Goal: Information Seeking & Learning: Learn about a topic

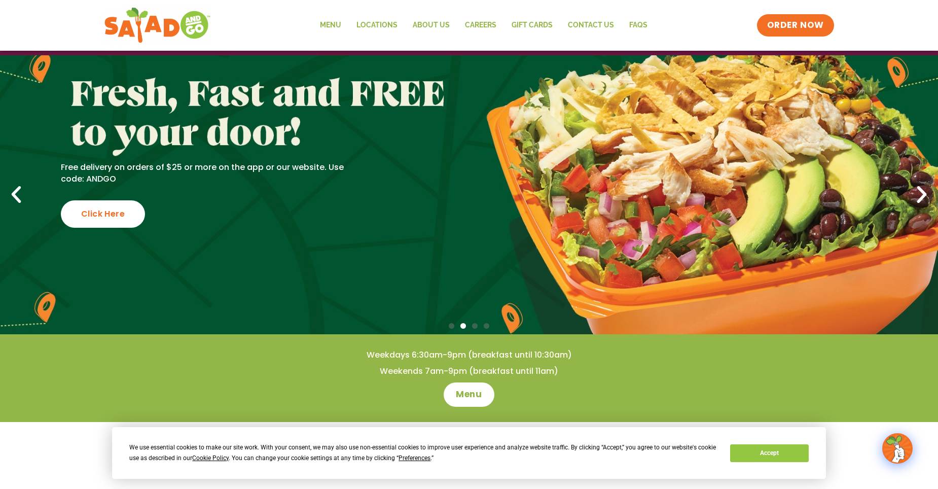
scroll to position [47, 0]
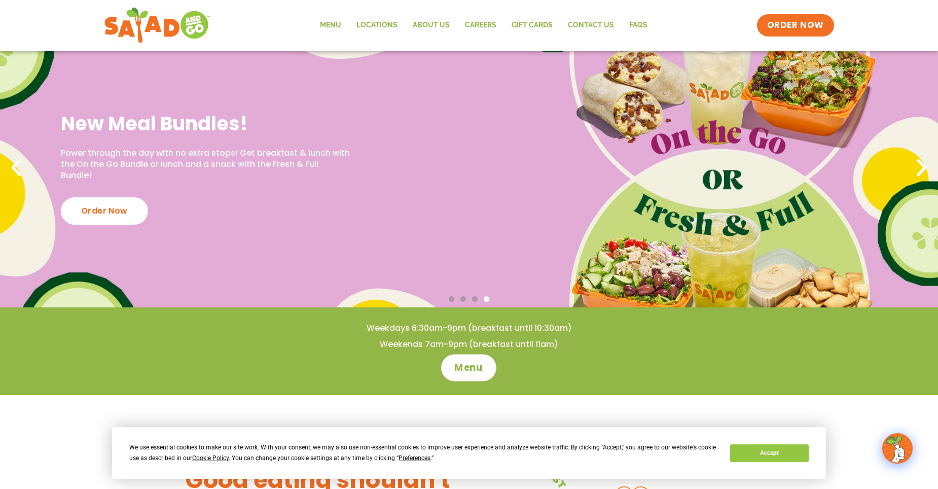
click at [462, 363] on span "Menu" at bounding box center [469, 367] width 29 height 13
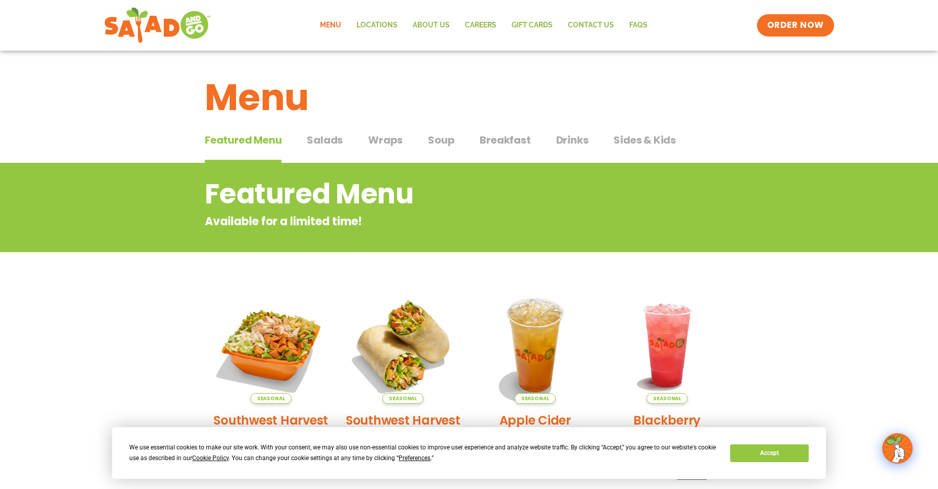
click at [322, 138] on span "Salads" at bounding box center [325, 139] width 36 height 15
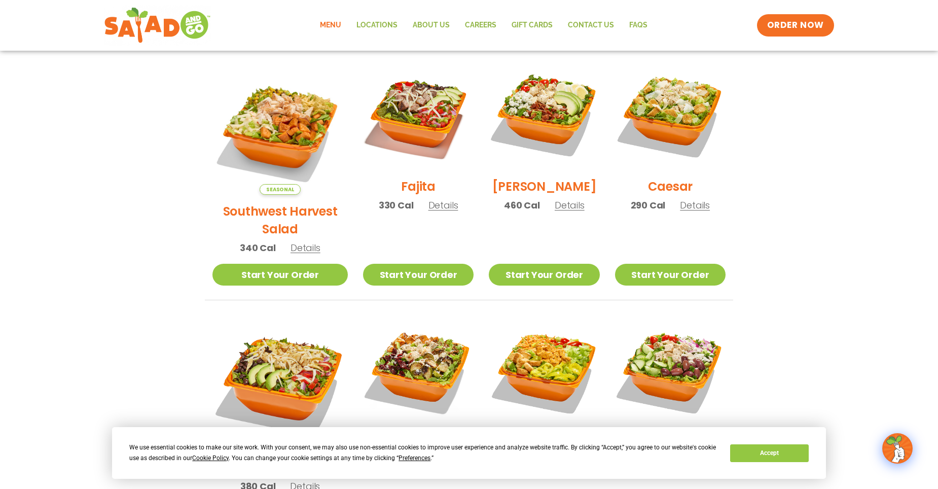
scroll to position [264, 0]
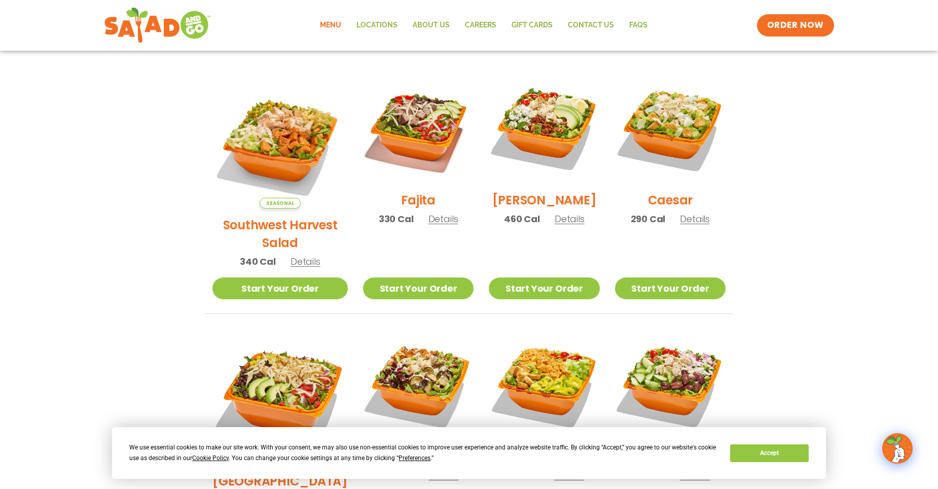
click at [428, 225] on span "Details" at bounding box center [443, 218] width 30 height 13
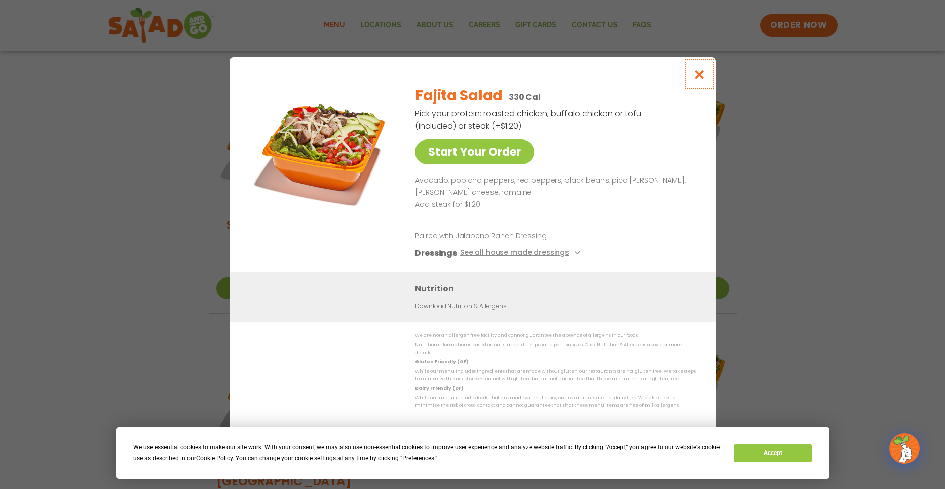
click at [697, 73] on icon "Close modal" at bounding box center [699, 74] width 13 height 11
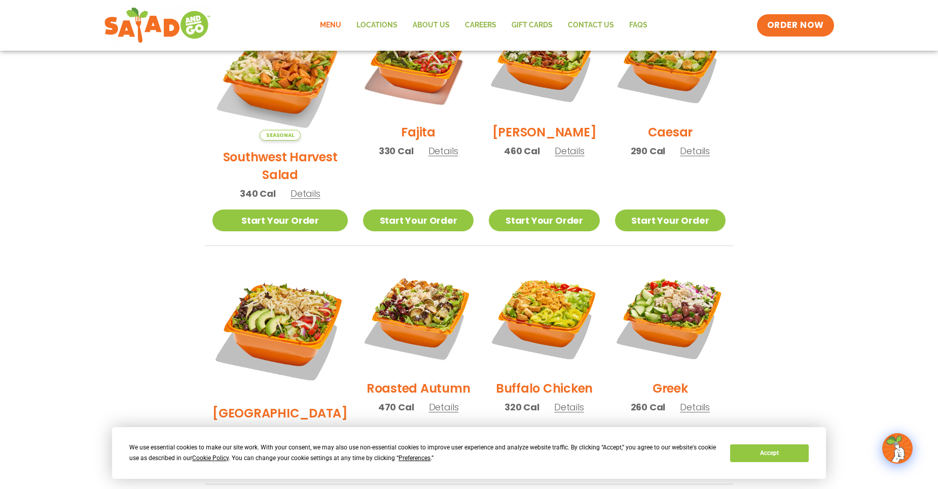
scroll to position [379, 0]
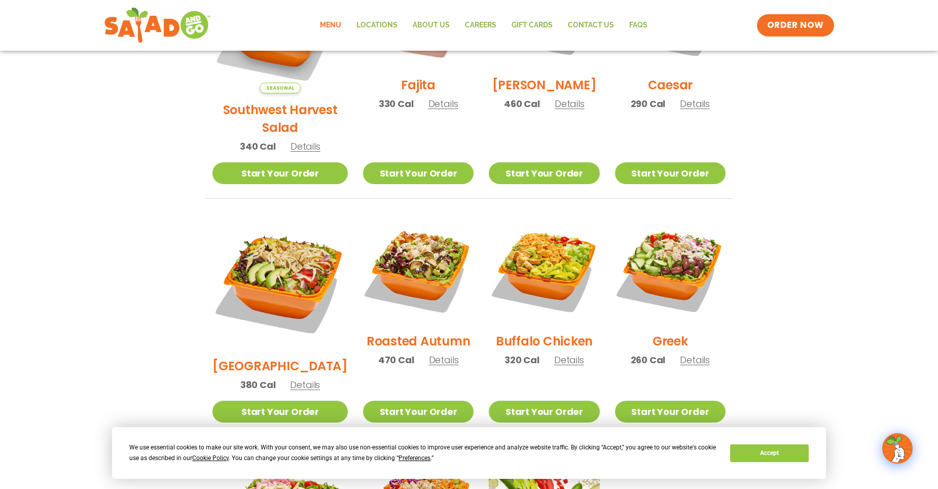
click at [686, 353] on span "Details" at bounding box center [695, 359] width 30 height 13
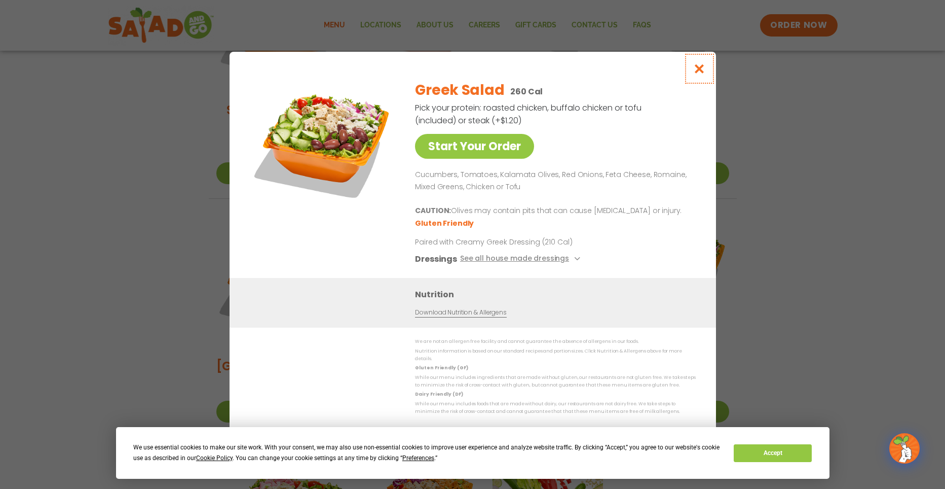
click at [699, 72] on icon "Close modal" at bounding box center [699, 68] width 13 height 11
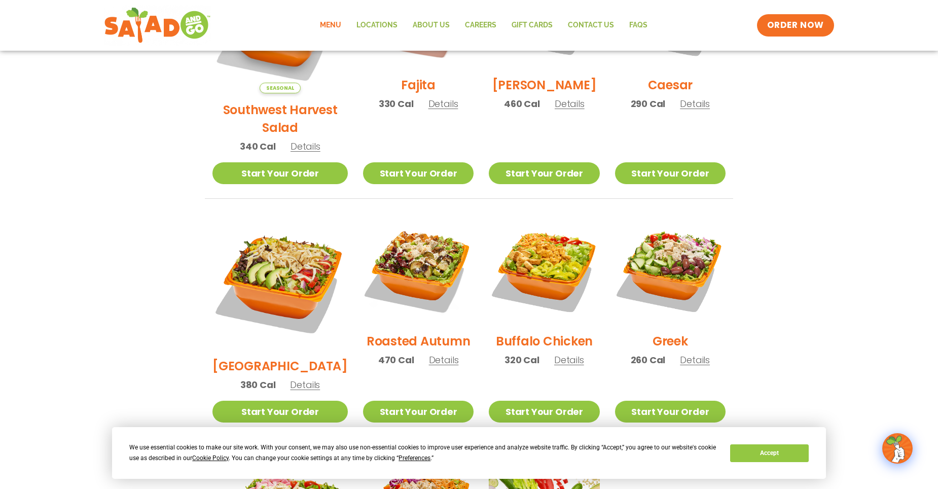
click at [819, 430] on div "We use essential cookies to make our site work. With your consent, we may also …" at bounding box center [469, 453] width 714 height 52
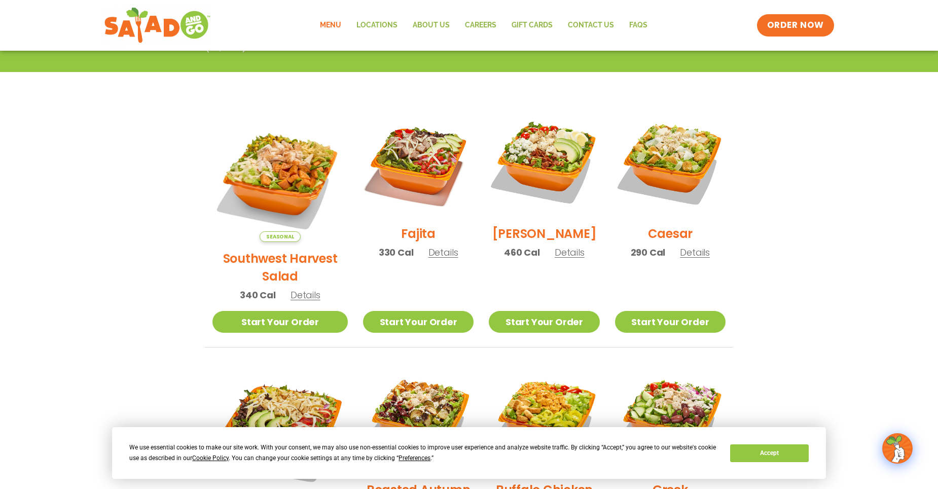
scroll to position [210, 0]
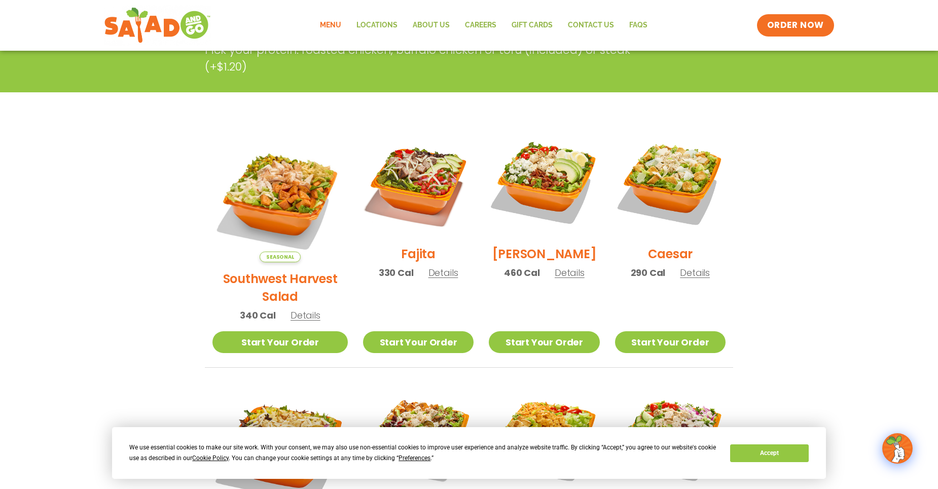
click at [428, 278] on span "Details" at bounding box center [443, 272] width 30 height 13
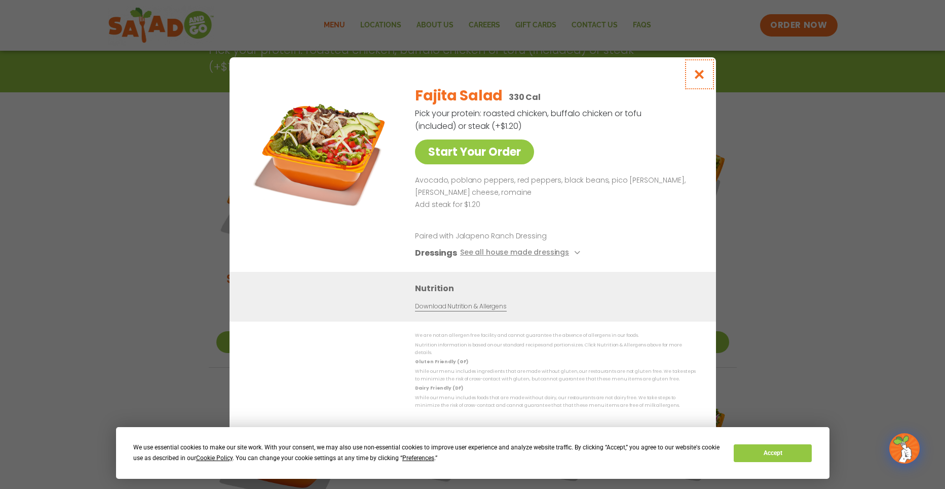
click at [698, 78] on icon "Close modal" at bounding box center [699, 74] width 13 height 11
